Goal: Task Accomplishment & Management: Complete application form

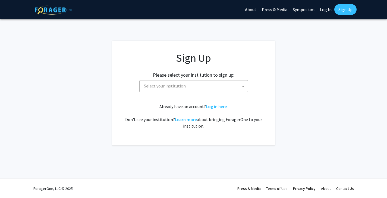
click at [206, 88] on span "Select your institution" at bounding box center [195, 86] width 106 height 11
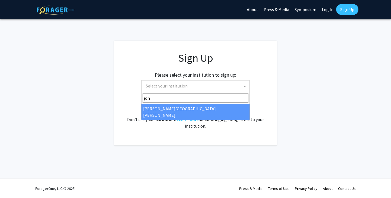
type input "joh"
select select "1"
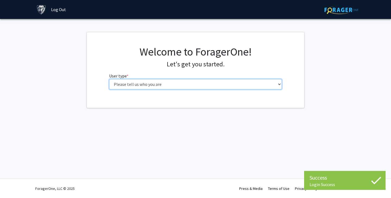
click at [188, 85] on select "Please tell us who you are Undergraduate Student Master's Student Doctoral Cand…" at bounding box center [195, 84] width 173 height 10
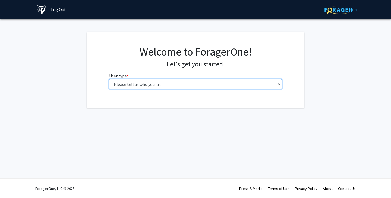
select select "2: masters"
click at [109, 79] on select "Please tell us who you are Undergraduate Student Master's Student Doctoral Cand…" at bounding box center [195, 84] width 173 height 10
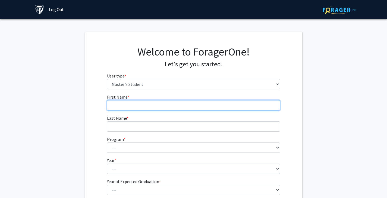
click at [182, 104] on input "First Name * required" at bounding box center [193, 105] width 173 height 10
type input "Jake"
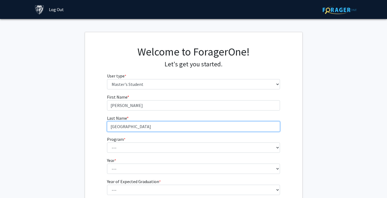
type input "Genova"
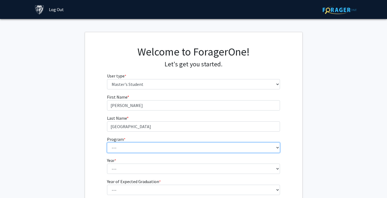
click at [164, 144] on select "--- Anatomy Education Applied and Computational Mathematics Applied Biomedical …" at bounding box center [193, 148] width 173 height 10
click at [107, 143] on select "--- Anatomy Education Applied and Computational Mathematics Applied Biomedical …" at bounding box center [193, 148] width 173 height 10
click at [154, 147] on select "--- Anatomy Education Applied and Computational Mathematics Applied Biomedical …" at bounding box center [193, 148] width 173 height 10
click at [139, 150] on select "--- Anatomy Education Applied and Computational Mathematics Applied Biomedical …" at bounding box center [193, 148] width 173 height 10
select select "45: 34"
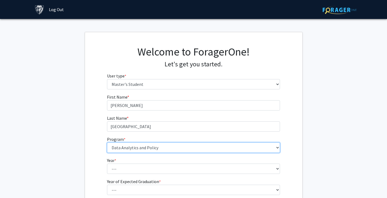
scroll to position [58, 0]
